Goal: Task Accomplishment & Management: Complete application form

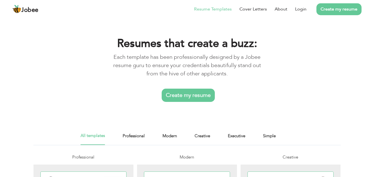
click at [192, 98] on link "Create my resume" at bounding box center [188, 95] width 53 height 13
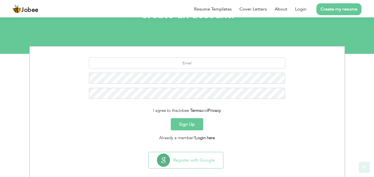
scroll to position [52, 0]
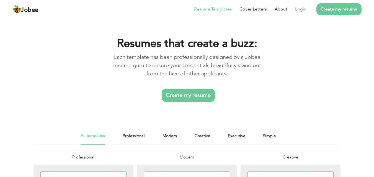
click at [303, 9] on link "Login" at bounding box center [300, 9] width 11 height 7
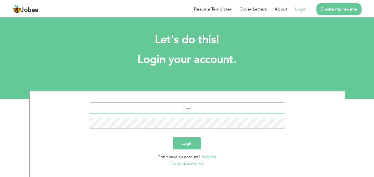
click at [192, 108] on input "text" at bounding box center [187, 108] width 196 height 11
click at [197, 108] on input "text" at bounding box center [187, 108] width 196 height 11
type input "[EMAIL_ADDRESS][DOMAIN_NAME]"
click at [187, 147] on button "Login" at bounding box center [187, 144] width 28 height 12
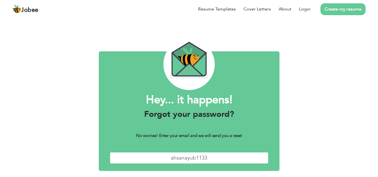
type input "[EMAIL_ADDRESS][DOMAIN_NAME]"
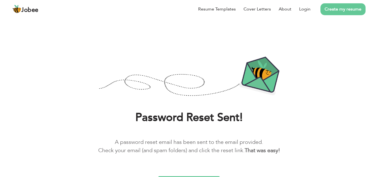
drag, startPoint x: 378, startPoint y: 9, endPoint x: 378, endPoint y: 32, distance: 23.0
click at [370, 16] on div "Jobee Resume Templates Cover Letters About Login Create my resume" at bounding box center [188, 9] width 361 height 14
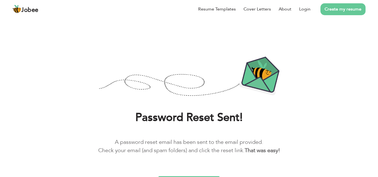
click at [245, 150] on b "That was easy!" at bounding box center [262, 150] width 35 height 7
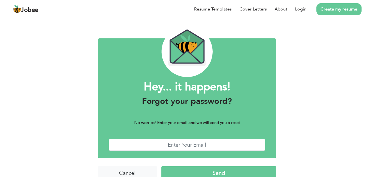
scroll to position [22, 0]
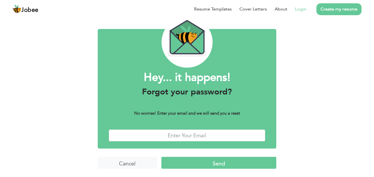
click at [301, 9] on link "Login" at bounding box center [300, 9] width 11 height 7
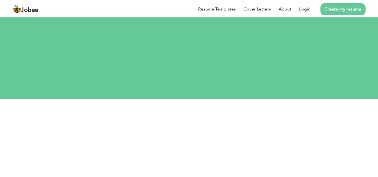
click at [226, 16] on div "Resume Templates Cover Letters About Login Create my resume" at bounding box center [188, 9] width 353 height 14
click at [189, 130] on input "text" at bounding box center [189, 135] width 196 height 11
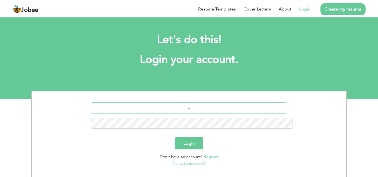
type input "ahsanayub1133@gmail.com"
click at [175, 138] on button "Login" at bounding box center [189, 144] width 28 height 12
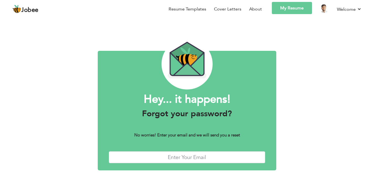
scroll to position [22, 0]
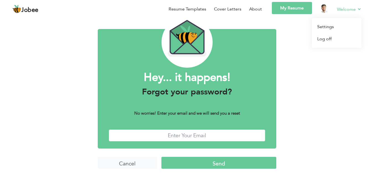
click at [339, 10] on link "Welcome" at bounding box center [349, 9] width 25 height 7
click at [354, 11] on link "Welcome" at bounding box center [349, 9] width 25 height 7
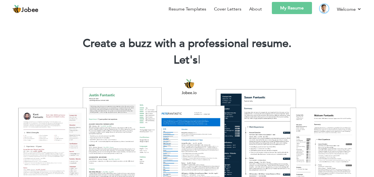
click at [325, 12] on img at bounding box center [324, 8] width 9 height 9
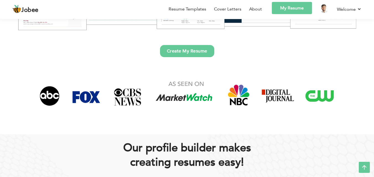
scroll to position [159, 0]
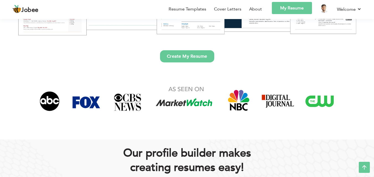
click at [166, 60] on link "Create My Resume" at bounding box center [187, 56] width 54 height 12
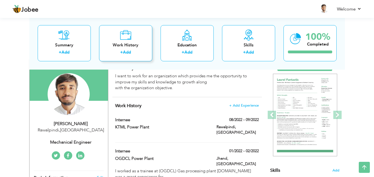
click at [145, 36] on div "Work History + Add" at bounding box center [125, 43] width 53 height 36
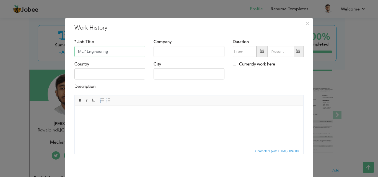
type input "MEP Engineering"
click at [105, 72] on input "text" at bounding box center [109, 74] width 71 height 11
type input "[GEOGRAPHIC_DATA]"
type input "RAWALPINDI"
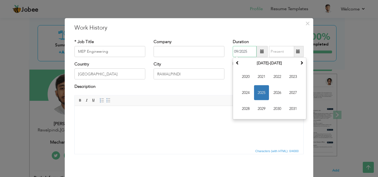
click at [241, 50] on input "09/2025" at bounding box center [245, 51] width 24 height 11
click at [287, 78] on span "2023" at bounding box center [293, 76] width 15 height 15
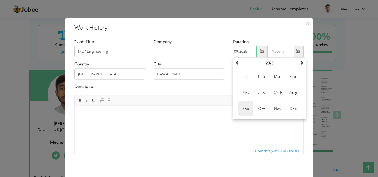
click at [243, 108] on span "Sep" at bounding box center [245, 109] width 15 height 15
type input "09/2023"
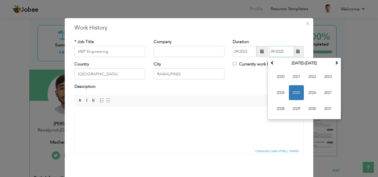
click at [284, 50] on input "09/2025" at bounding box center [281, 51] width 25 height 11
click at [285, 90] on span "2024" at bounding box center [280, 92] width 15 height 15
click at [279, 112] on span "Sep" at bounding box center [280, 109] width 15 height 15
type input "09/2024"
